Goal: Find specific page/section: Find specific page/section

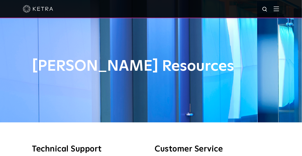
click at [279, 9] on img at bounding box center [276, 8] width 6 height 5
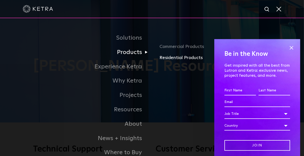
click at [166, 57] on link "Residential Products" at bounding box center [214, 57] width 111 height 7
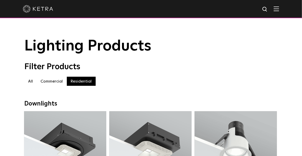
click at [31, 83] on label "All" at bounding box center [31, 81] width 12 height 9
click at [58, 82] on label "Commercial" at bounding box center [52, 81] width 30 height 9
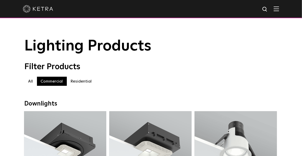
click at [61, 82] on label "Commercial" at bounding box center [52, 81] width 30 height 9
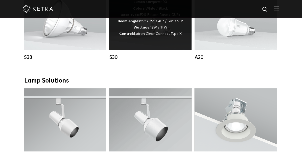
scroll to position [407, 0]
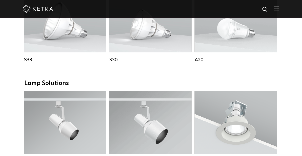
click at [279, 8] on img at bounding box center [276, 8] width 6 height 5
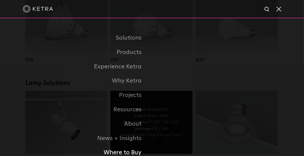
click at [129, 152] on link "Where to Buy" at bounding box center [89, 153] width 126 height 14
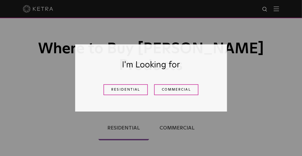
scroll to position [16, 0]
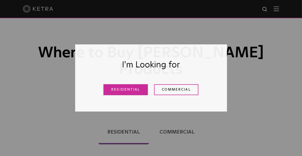
click at [126, 87] on link "Residential" at bounding box center [125, 89] width 44 height 11
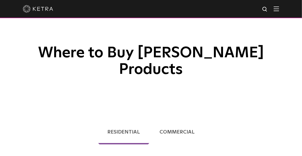
scroll to position [129, 0]
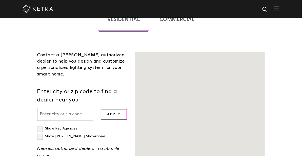
click at [79, 108] on input "text" at bounding box center [65, 114] width 56 height 13
